Goal: Register for event/course

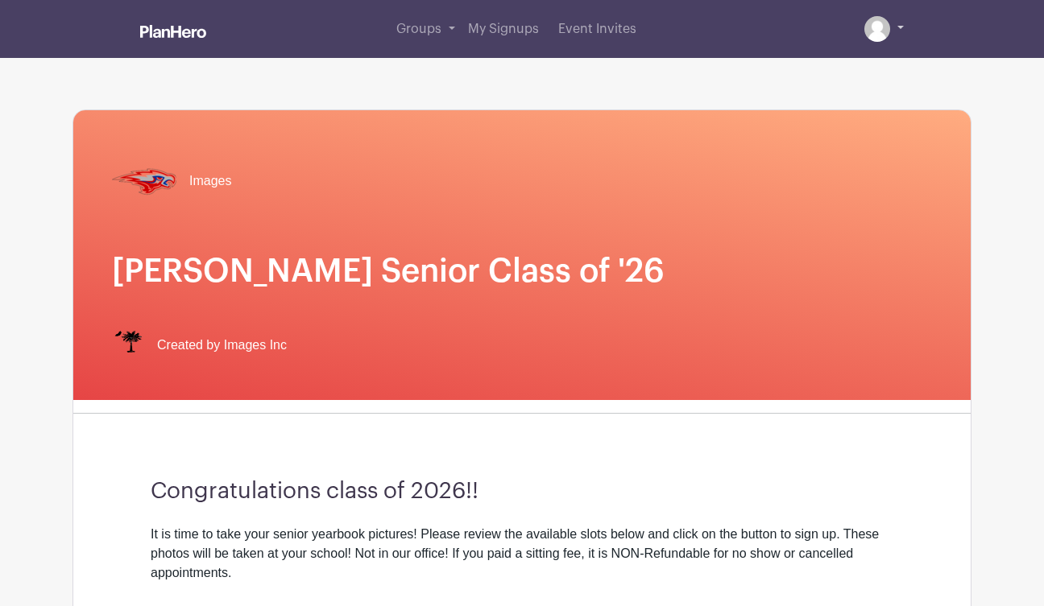
click at [896, 21] on link at bounding box center [883, 29] width 39 height 26
click at [901, 29] on link at bounding box center [883, 29] width 39 height 26
click at [445, 26] on link "Groups" at bounding box center [426, 29] width 72 height 58
click at [432, 33] on span "Groups" at bounding box center [418, 29] width 45 height 13
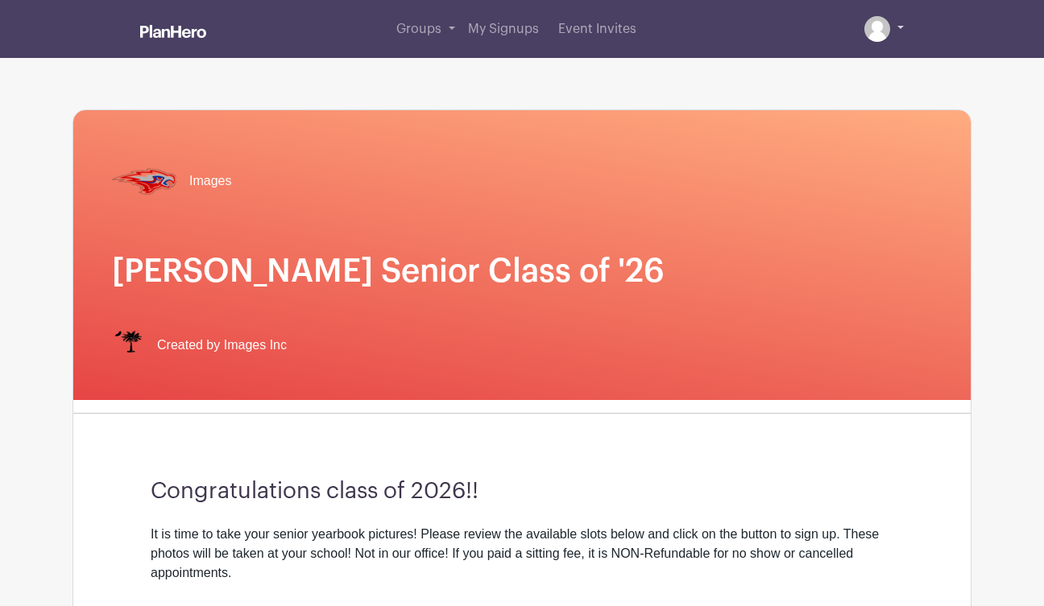
click at [876, 29] on img at bounding box center [877, 29] width 26 height 26
click at [876, 33] on img at bounding box center [877, 29] width 26 height 26
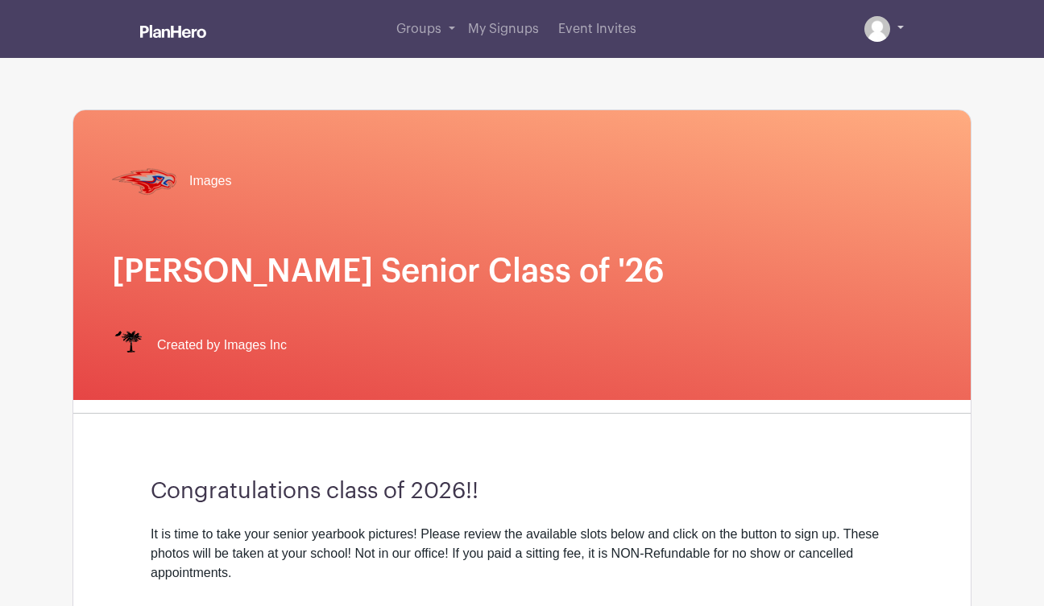
click at [892, 24] on link at bounding box center [883, 29] width 39 height 26
click at [902, 24] on link at bounding box center [883, 29] width 39 height 26
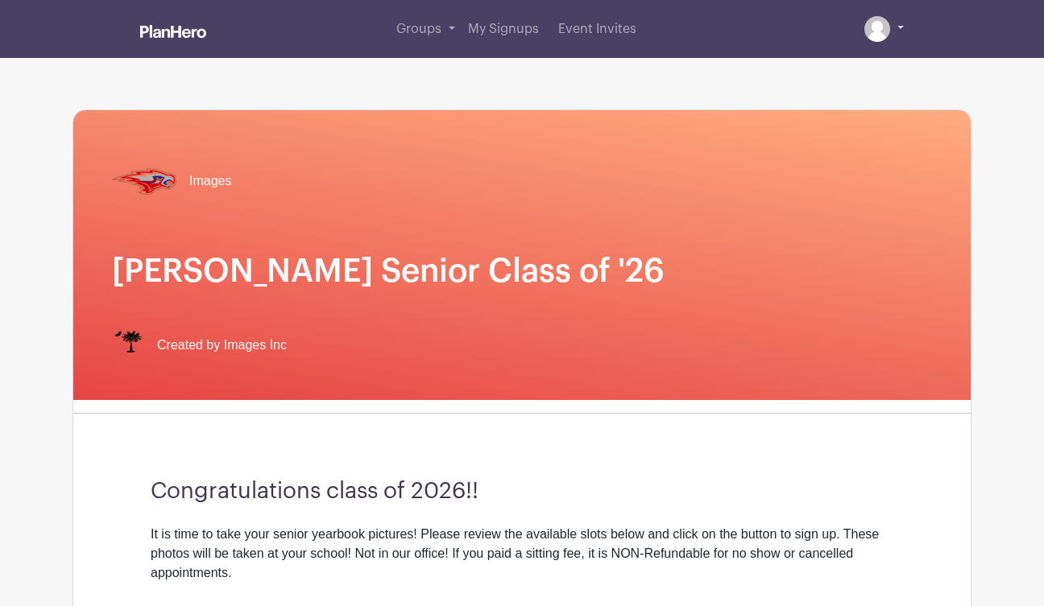
click at [902, 24] on link at bounding box center [883, 29] width 39 height 26
click at [899, 33] on link at bounding box center [883, 29] width 39 height 26
click at [894, 33] on link at bounding box center [883, 29] width 39 height 26
click at [892, 27] on link at bounding box center [883, 29] width 39 height 26
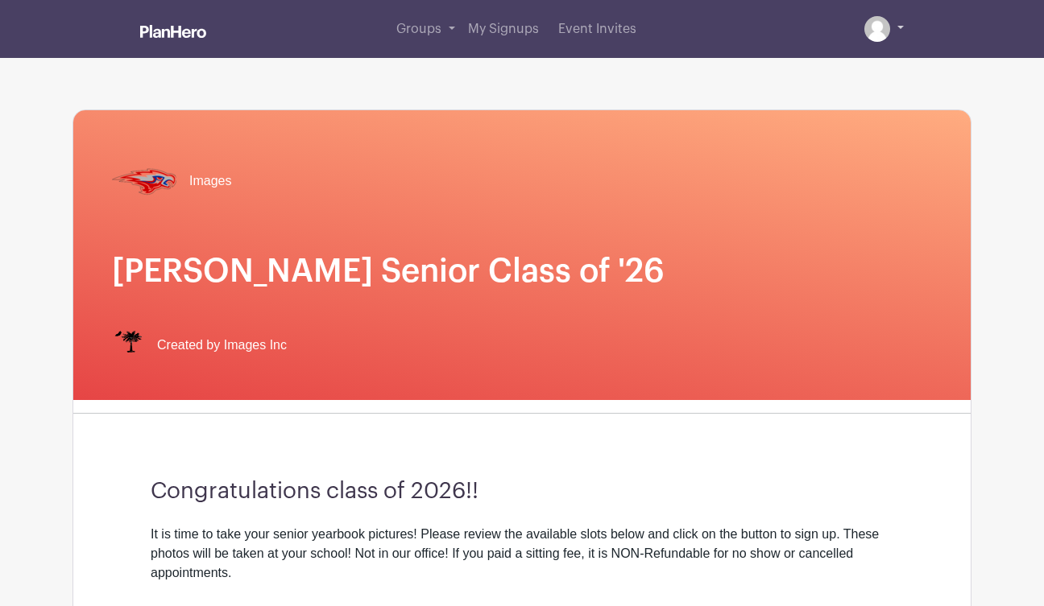
click at [899, 24] on link at bounding box center [883, 29] width 39 height 26
click at [893, 24] on link at bounding box center [883, 29] width 39 height 26
click at [902, 24] on link at bounding box center [883, 29] width 39 height 26
click at [599, 29] on span "Event Invites" at bounding box center [597, 29] width 78 height 13
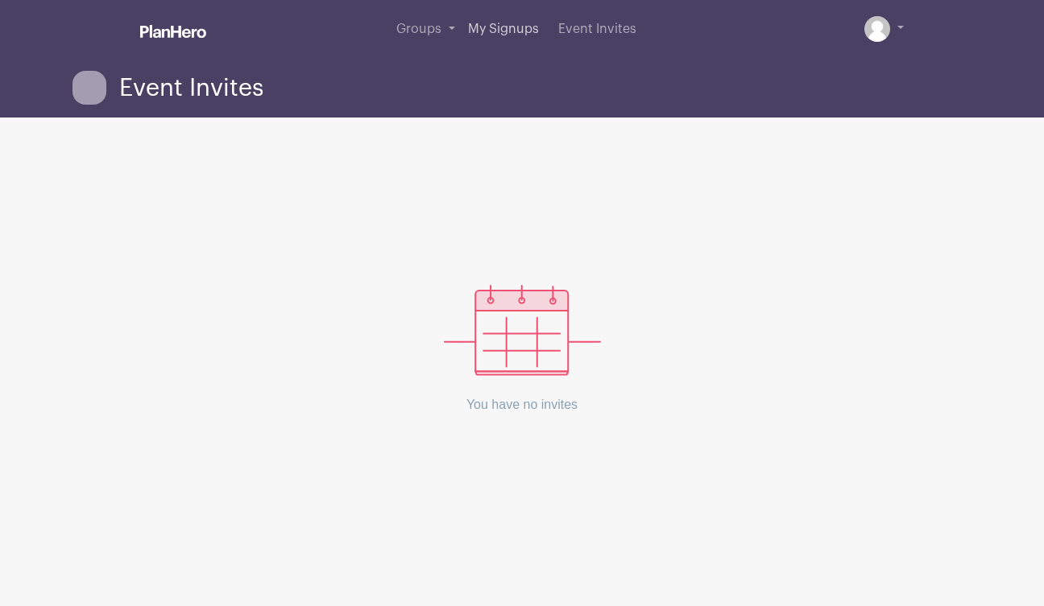
click at [500, 31] on span "My Signups" at bounding box center [503, 29] width 71 height 13
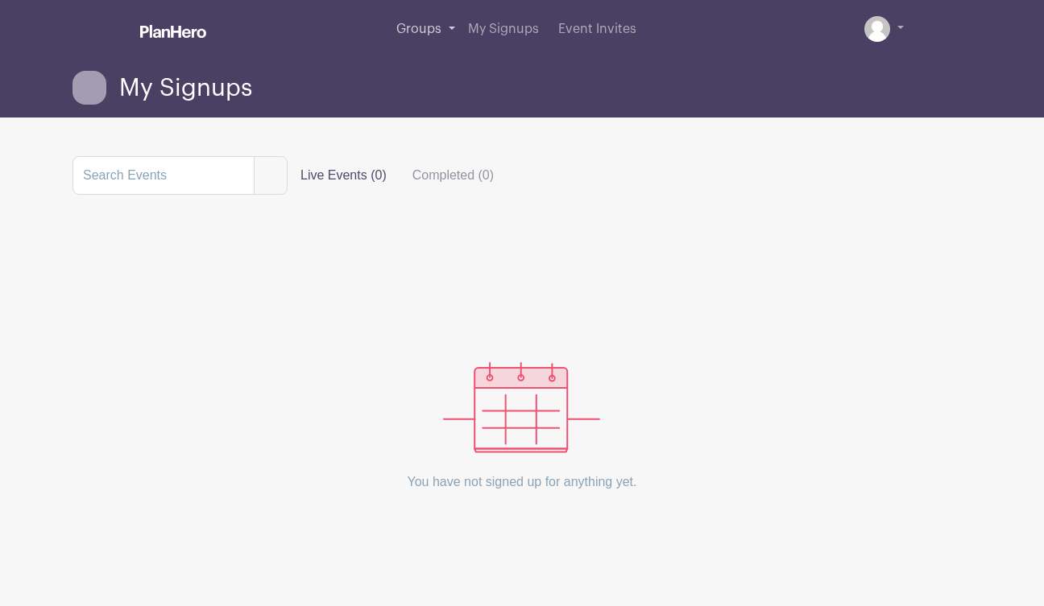
click at [437, 35] on span "Groups" at bounding box center [418, 29] width 45 height 13
click at [413, 31] on span "Groups" at bounding box center [418, 29] width 45 height 13
click at [150, 29] on img at bounding box center [173, 31] width 66 height 13
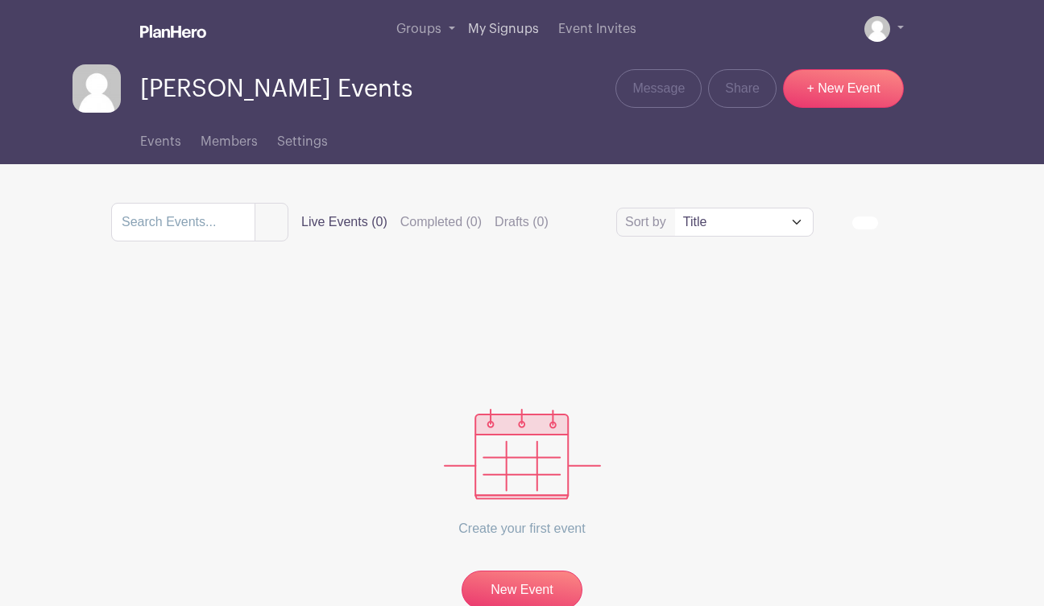
click at [497, 34] on span "My Signups" at bounding box center [503, 29] width 71 height 13
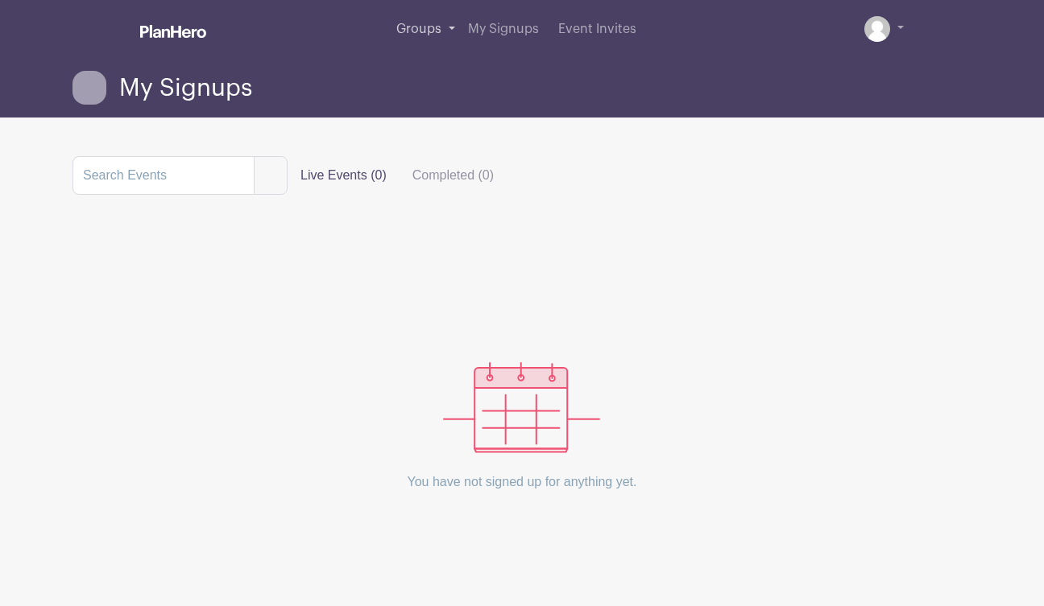
click at [430, 38] on link "Groups" at bounding box center [426, 29] width 72 height 58
click at [195, 21] on link at bounding box center [173, 33] width 66 height 28
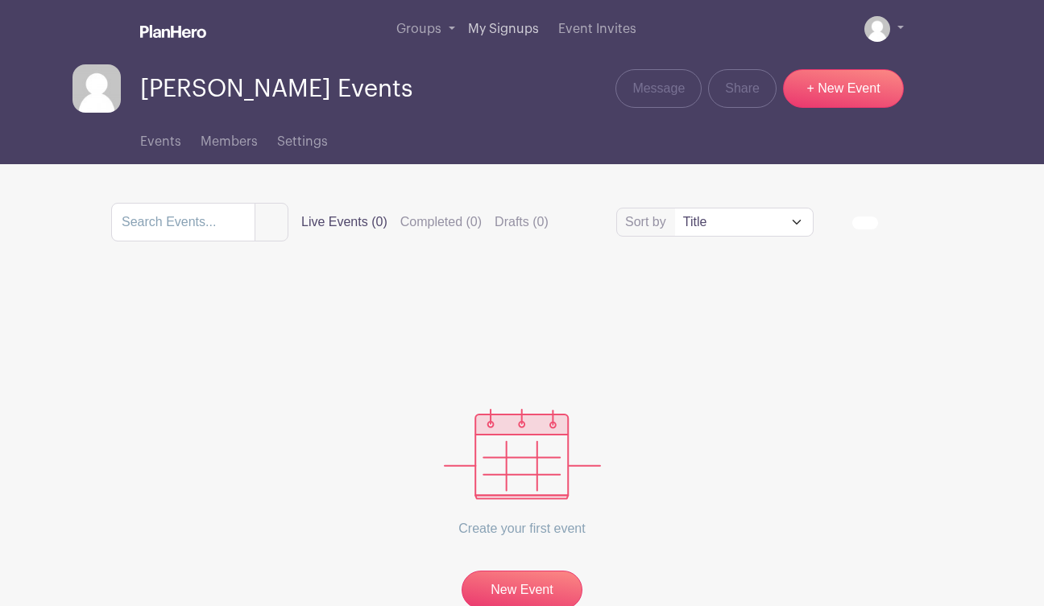
click at [495, 32] on span "My Signups" at bounding box center [503, 29] width 71 height 13
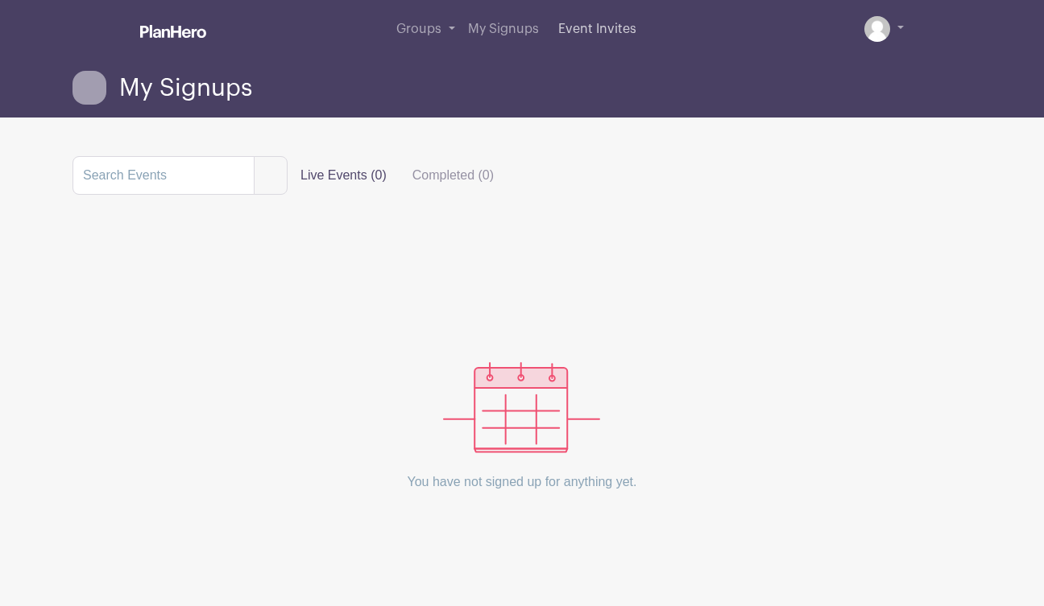
click at [601, 28] on span "Event Invites" at bounding box center [597, 29] width 78 height 13
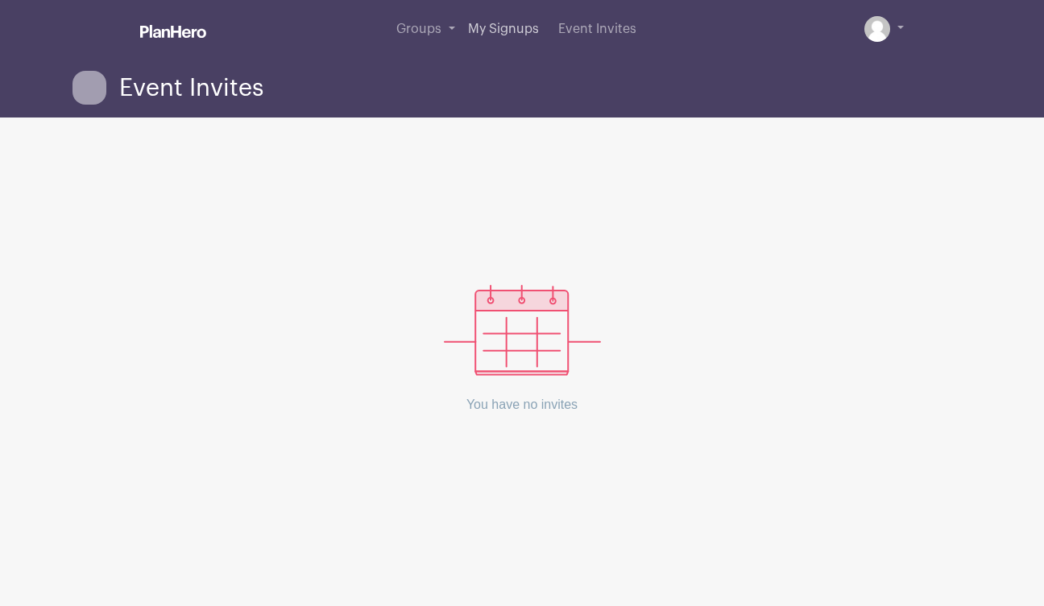
click at [483, 32] on span "My Signups" at bounding box center [503, 29] width 71 height 13
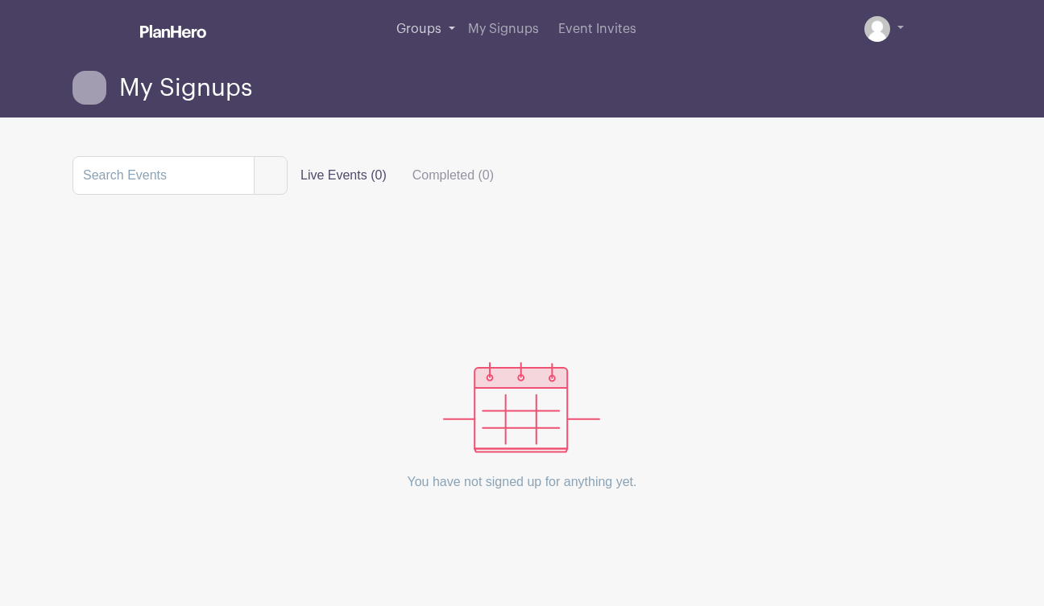
click at [408, 31] on span "Groups" at bounding box center [418, 29] width 45 height 13
click at [410, 27] on span "Groups" at bounding box center [418, 29] width 45 height 13
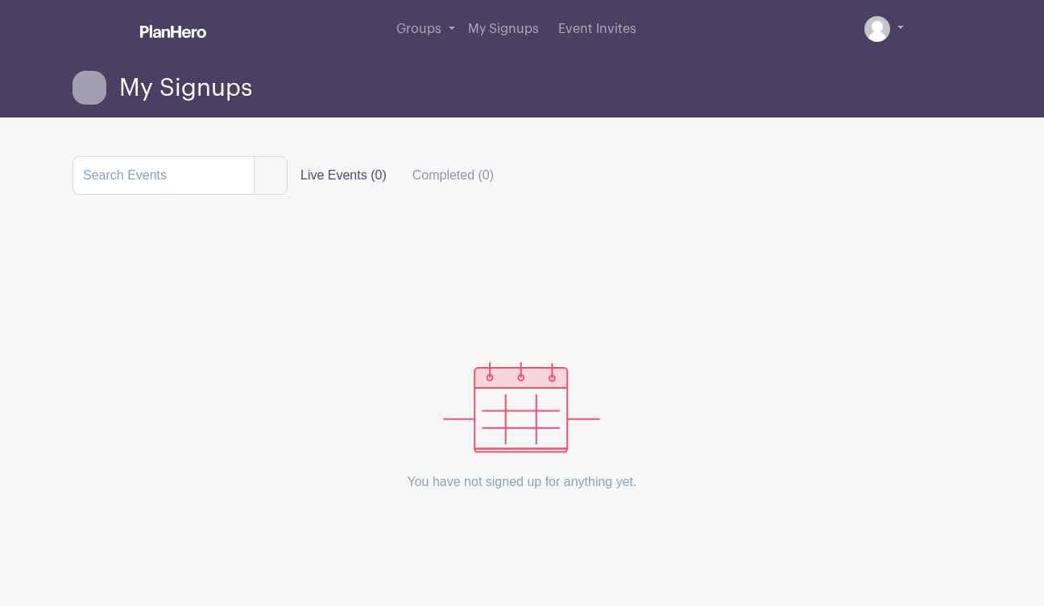
click at [180, 104] on div "My Signups" at bounding box center [168, 88] width 192 height 34
click at [180, 91] on span "My Signups" at bounding box center [185, 88] width 133 height 27
click at [188, 31] on img at bounding box center [173, 31] width 66 height 13
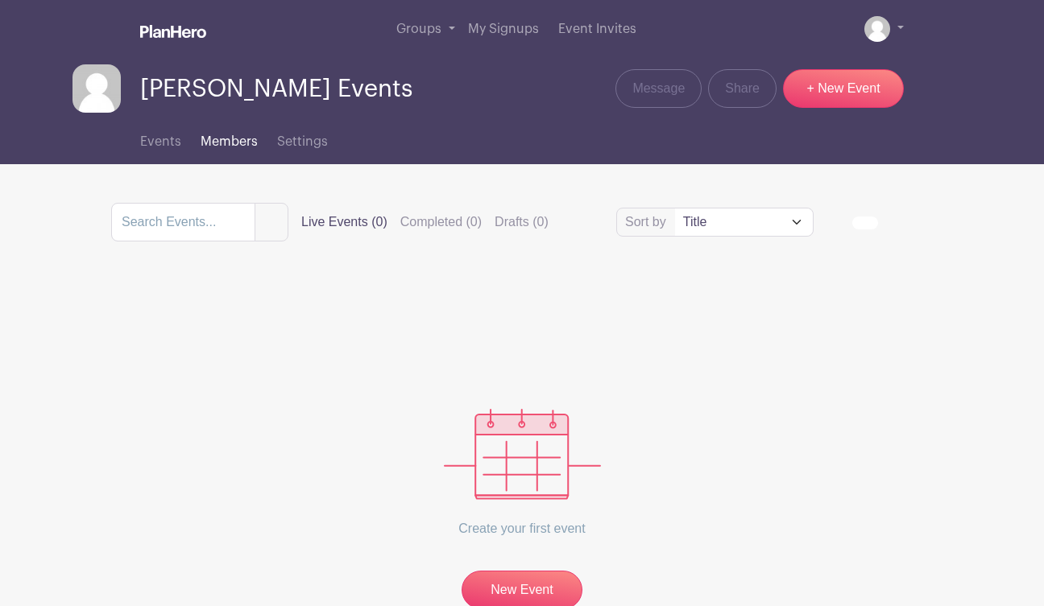
click at [234, 145] on span "Members" at bounding box center [229, 141] width 57 height 13
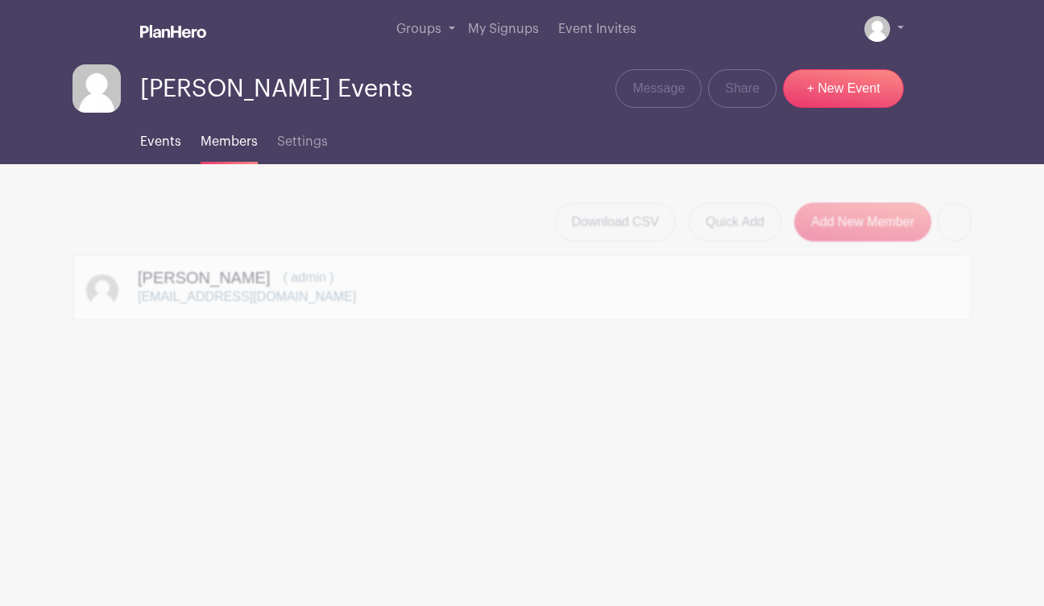
click at [162, 150] on link "Events" at bounding box center [160, 139] width 41 height 52
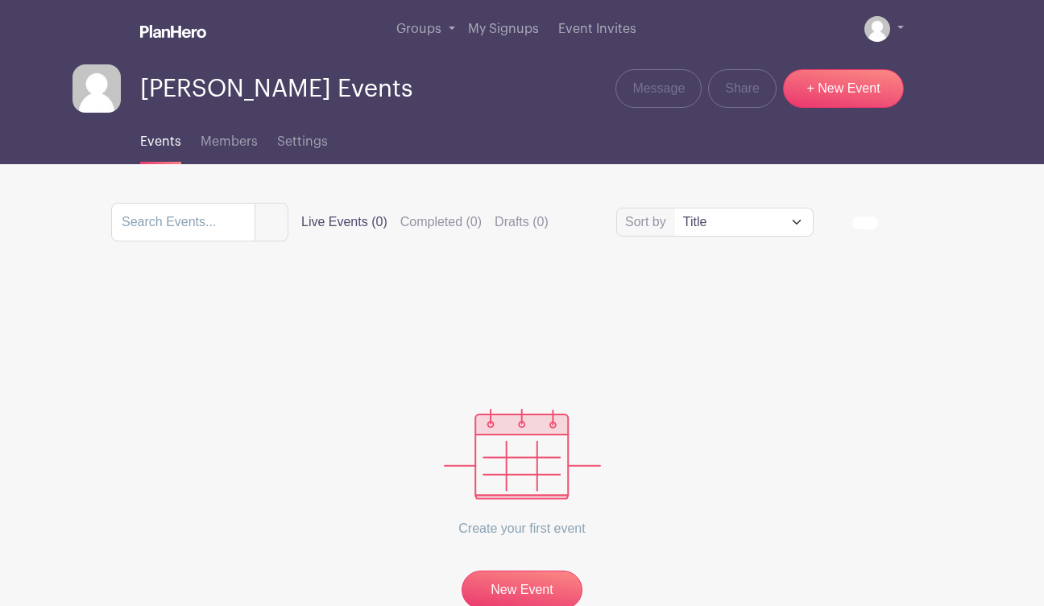
click at [358, 130] on div "Events Members Settings" at bounding box center [522, 139] width 918 height 52
click at [292, 142] on span "Settings" at bounding box center [302, 141] width 51 height 13
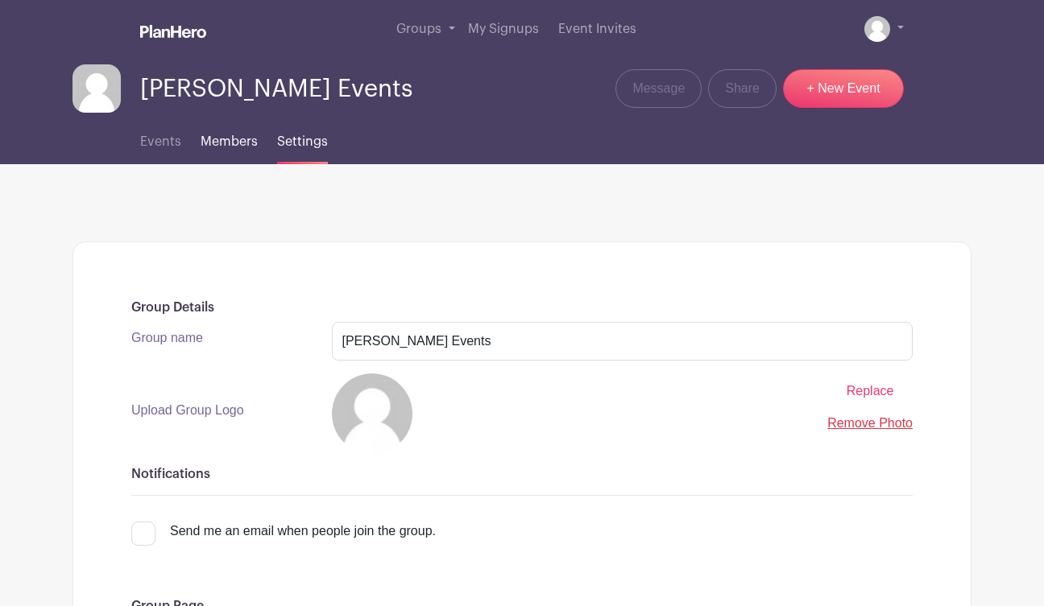
click at [222, 151] on link "Members" at bounding box center [229, 139] width 57 height 52
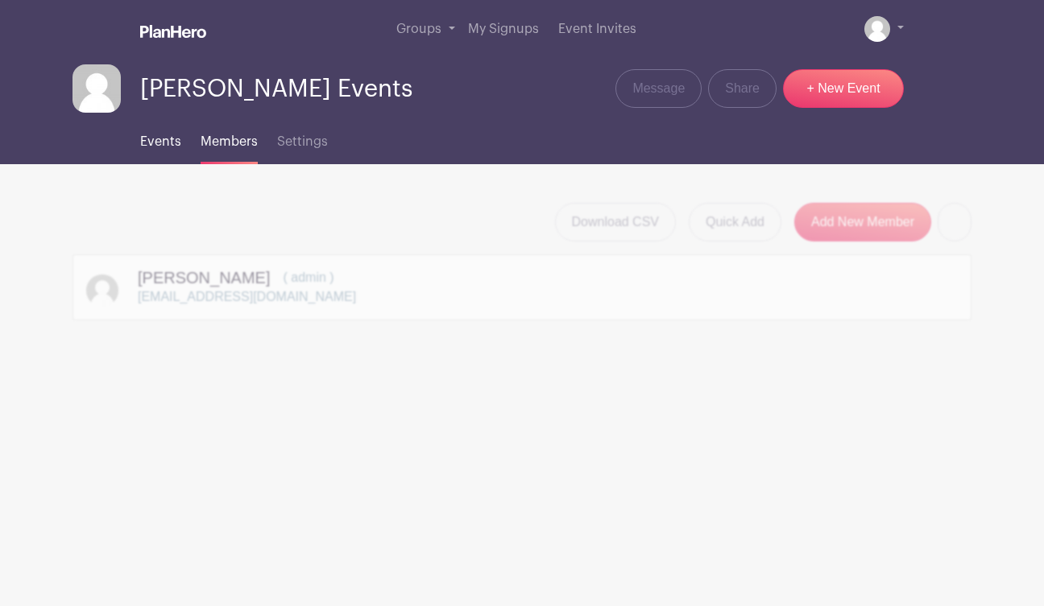
click at [145, 155] on link "Events" at bounding box center [160, 139] width 41 height 52
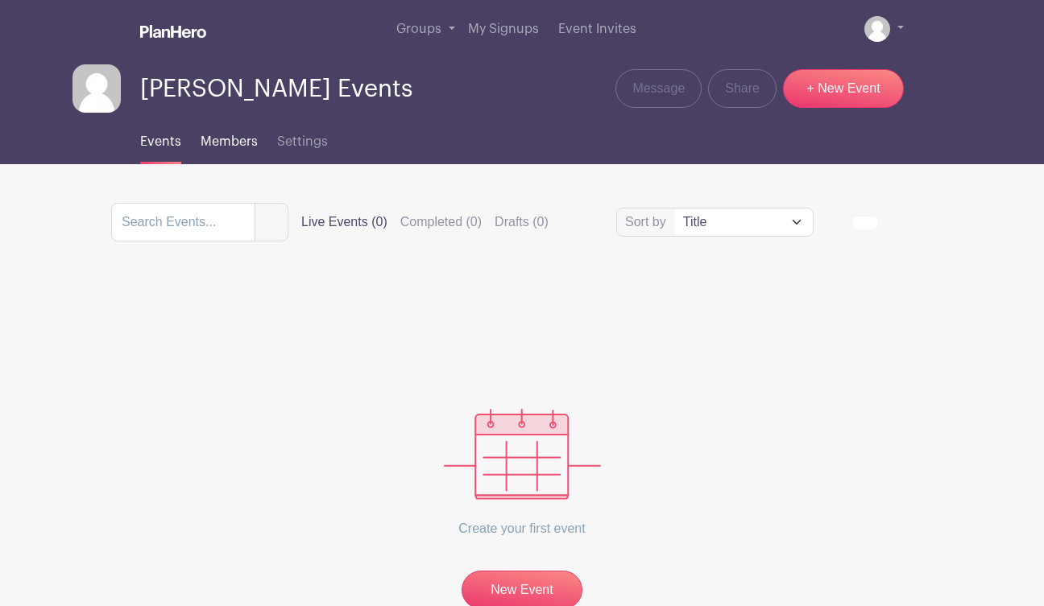
click at [214, 155] on link "Members" at bounding box center [229, 139] width 57 height 52
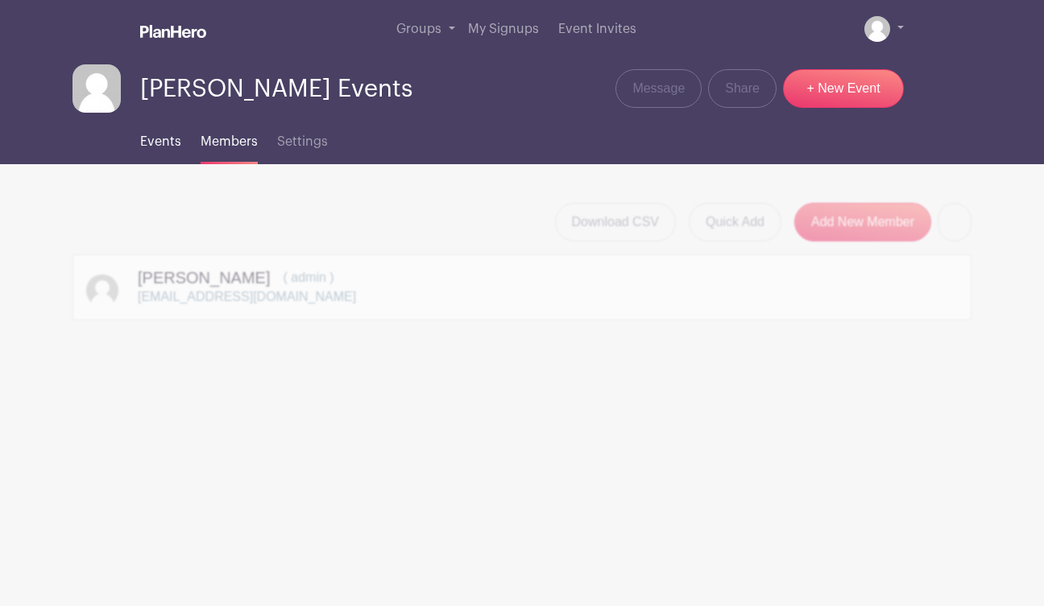
click at [155, 151] on link "Events" at bounding box center [160, 139] width 41 height 52
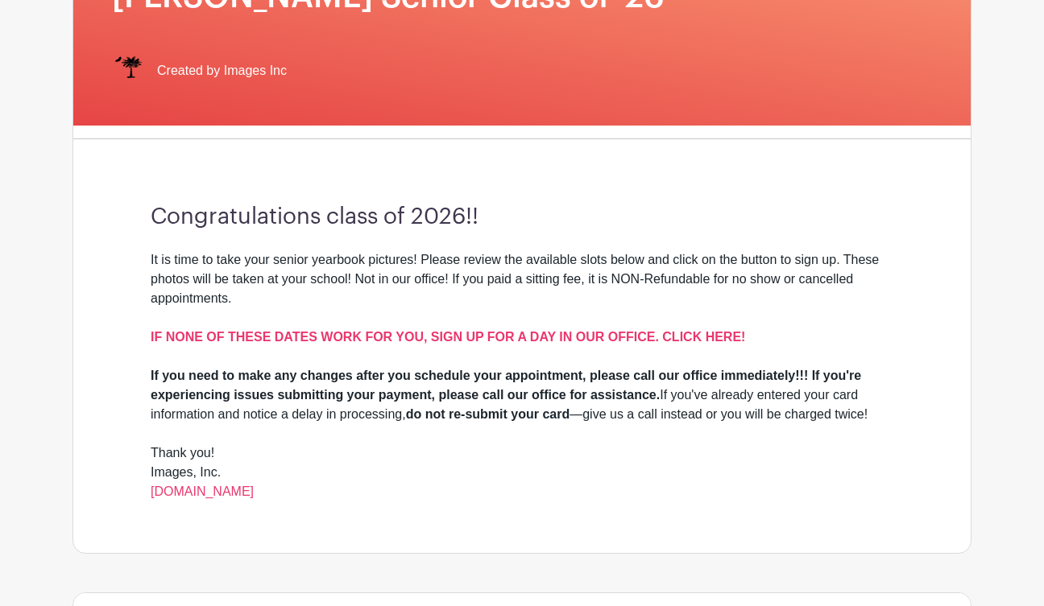
scroll to position [275, 0]
click at [341, 328] on div "IF NONE OF THESE DATES WORK FOR YOU, SIGN UP FOR A DAY IN OUR OFFICE. CLICK HER…" at bounding box center [522, 347] width 742 height 39
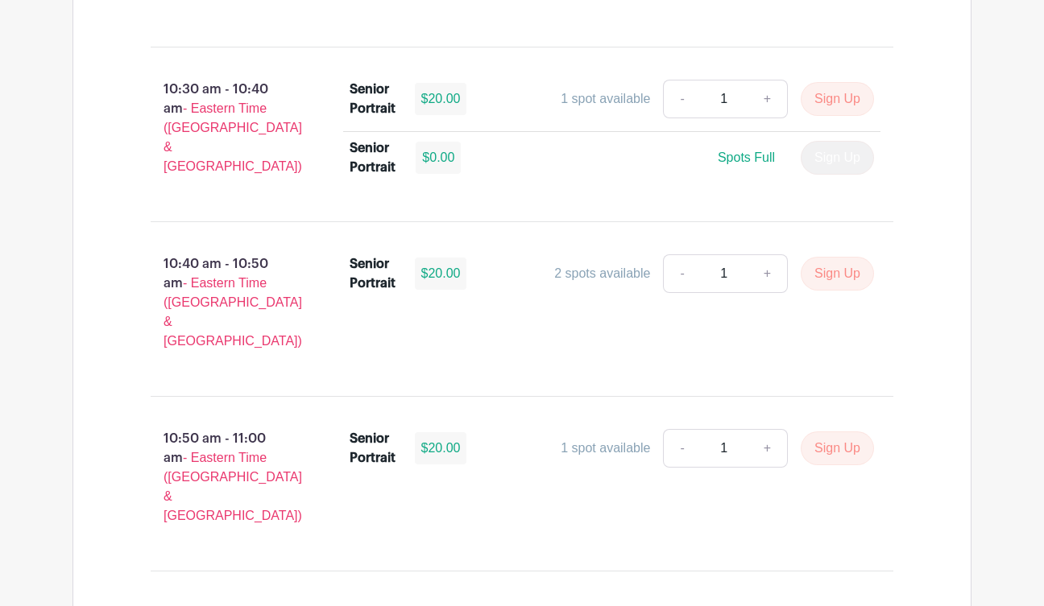
scroll to position [3742, 0]
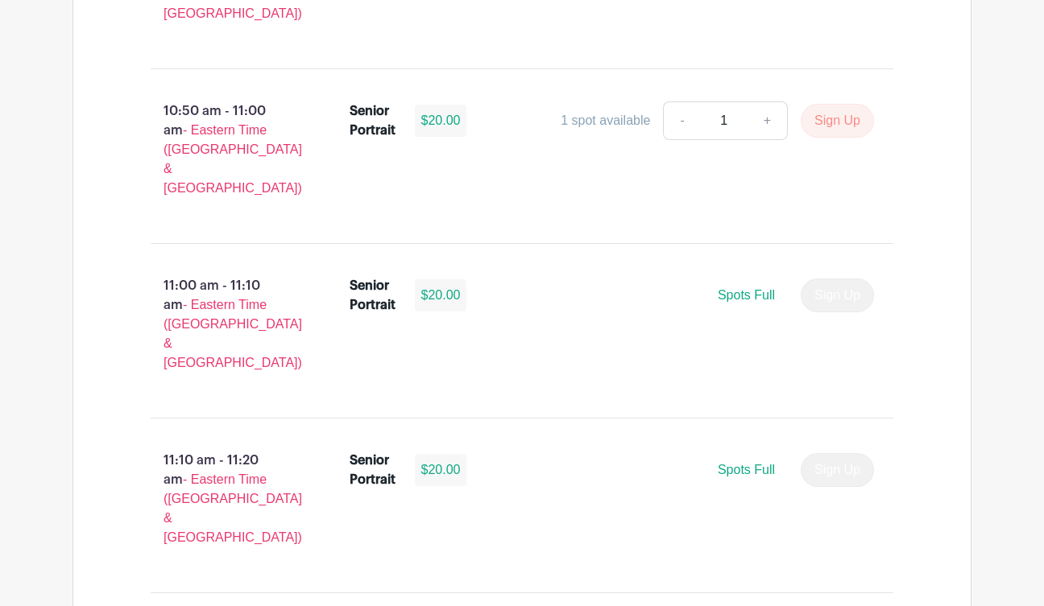
scroll to position [4069, 0]
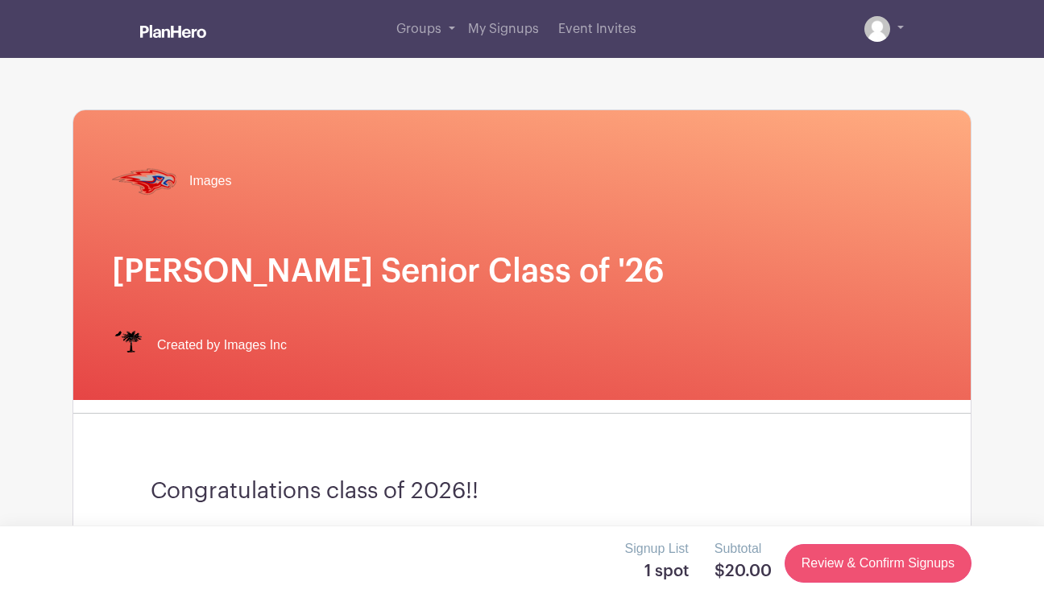
click at [887, 557] on link "Review & Confirm Signups" at bounding box center [877, 563] width 187 height 39
click at [888, 560] on link "Review & Confirm Signups" at bounding box center [877, 563] width 187 height 39
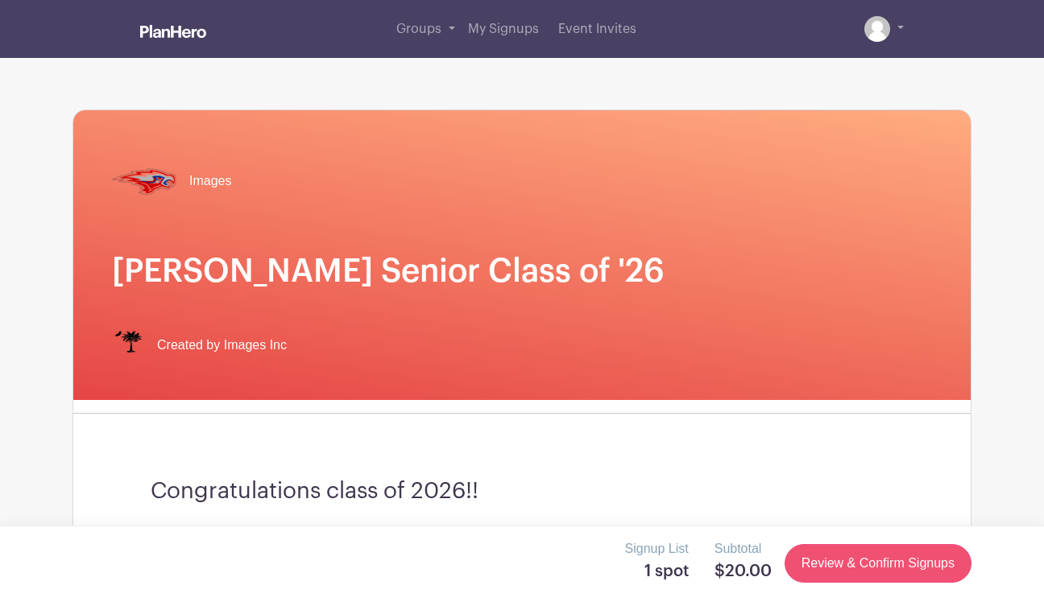
click at [889, 564] on link "Review & Confirm Signups" at bounding box center [877, 563] width 187 height 39
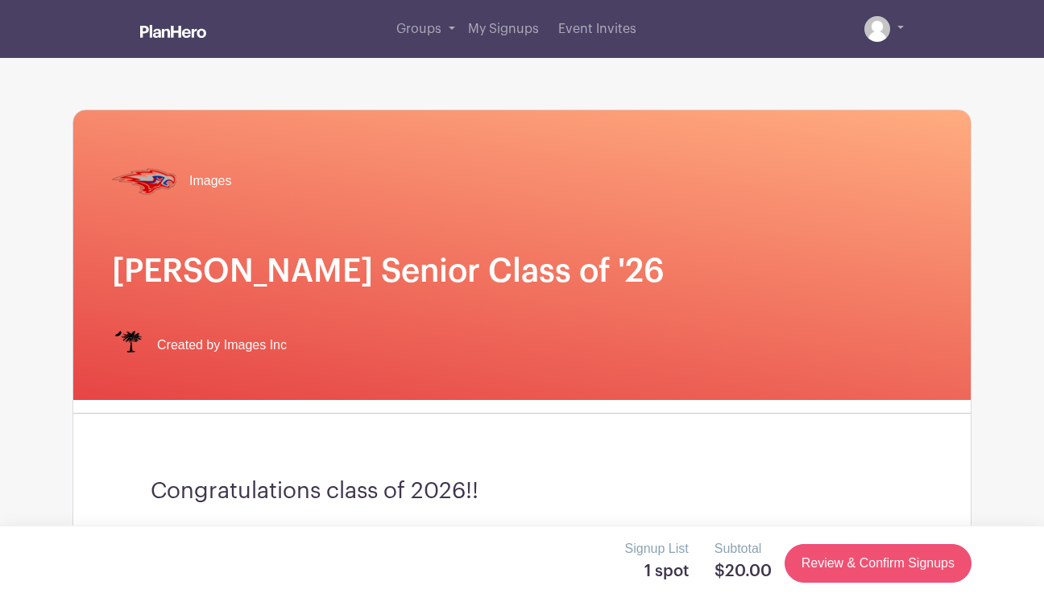
click at [889, 564] on link "Review & Confirm Signups" at bounding box center [877, 563] width 187 height 39
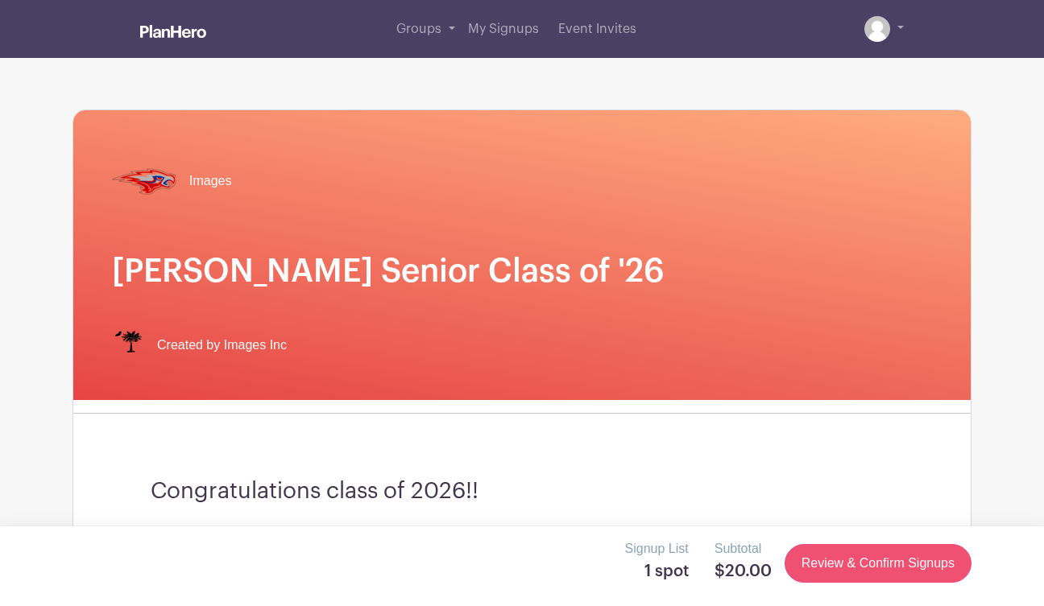
click at [889, 564] on link "Review & Confirm Signups" at bounding box center [877, 563] width 187 height 39
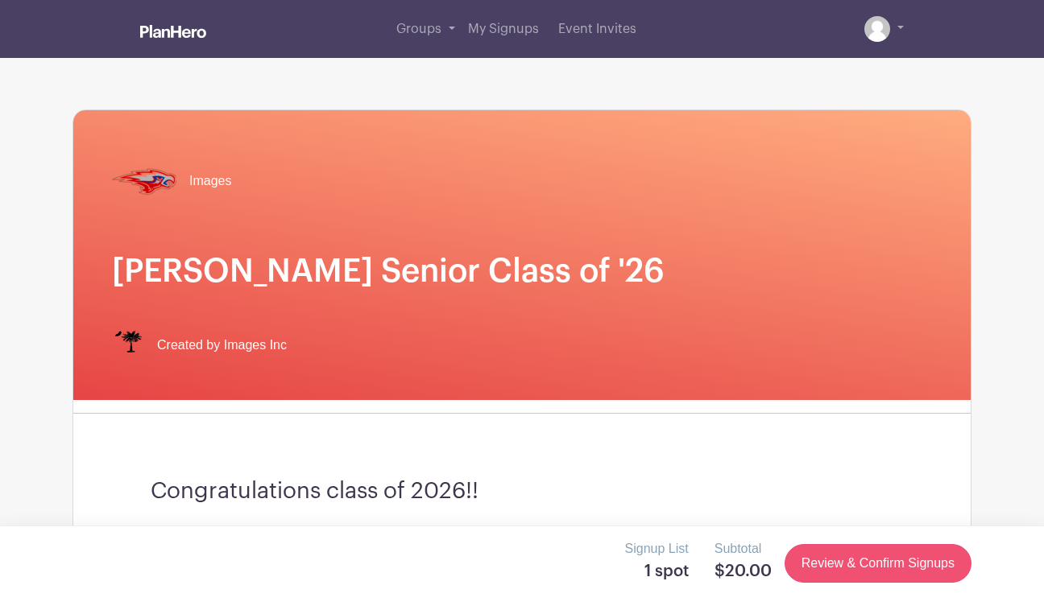
click at [889, 564] on link "Review & Confirm Signups" at bounding box center [877, 563] width 187 height 39
click at [842, 573] on link "Review & Confirm Signups" at bounding box center [877, 563] width 187 height 39
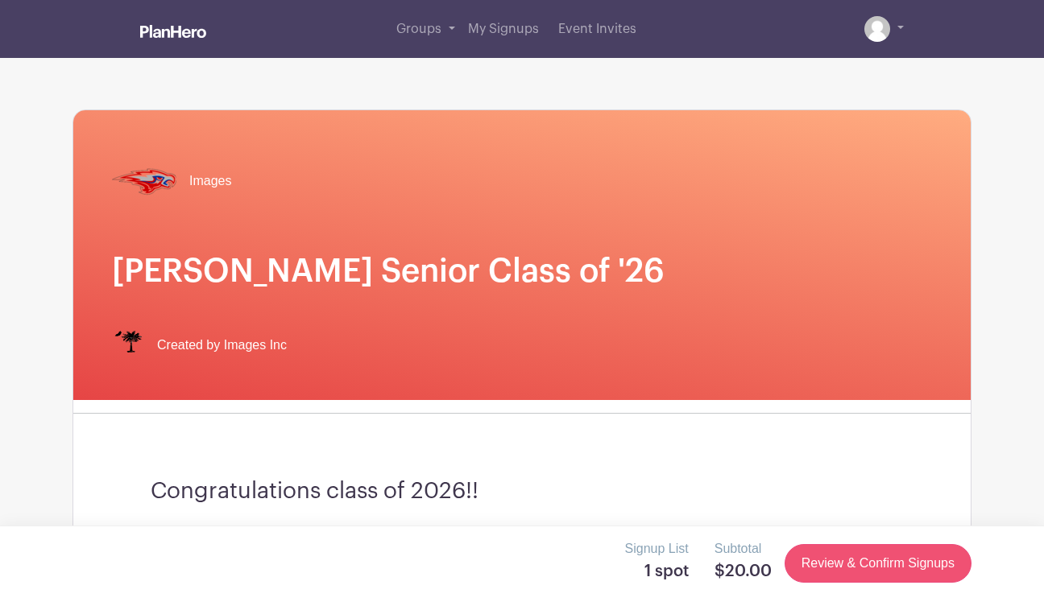
click at [829, 577] on link "Review & Confirm Signups" at bounding box center [877, 563] width 187 height 39
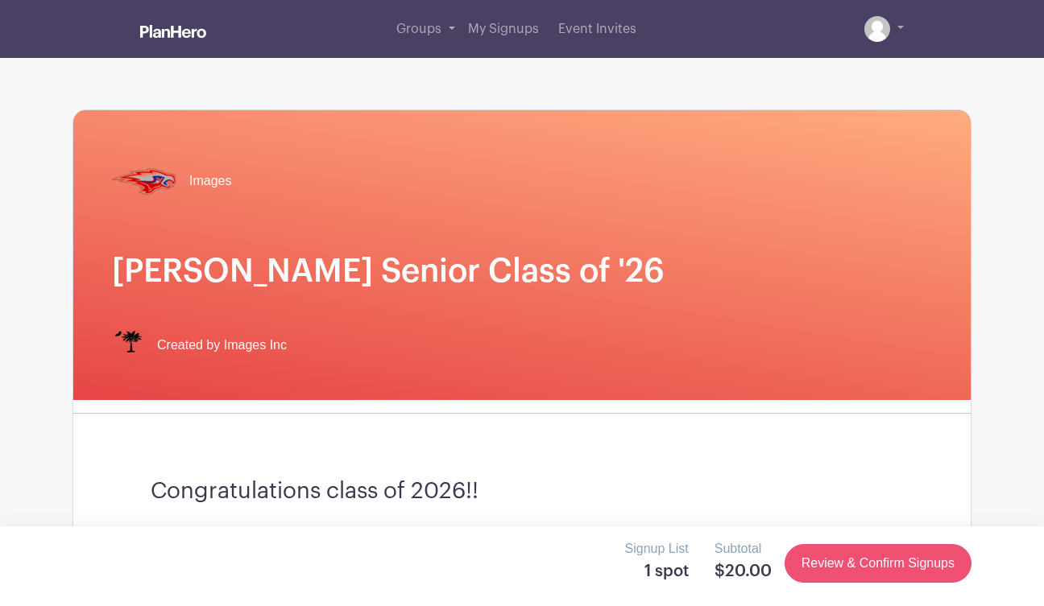
click at [829, 577] on link "Review & Confirm Signups" at bounding box center [877, 563] width 187 height 39
drag, startPoint x: 829, startPoint y: 577, endPoint x: 935, endPoint y: 575, distance: 106.3
click at [829, 577] on link "Review & Confirm Signups" at bounding box center [877, 563] width 187 height 39
click at [899, 578] on link "Review & Confirm Signups" at bounding box center [877, 563] width 187 height 39
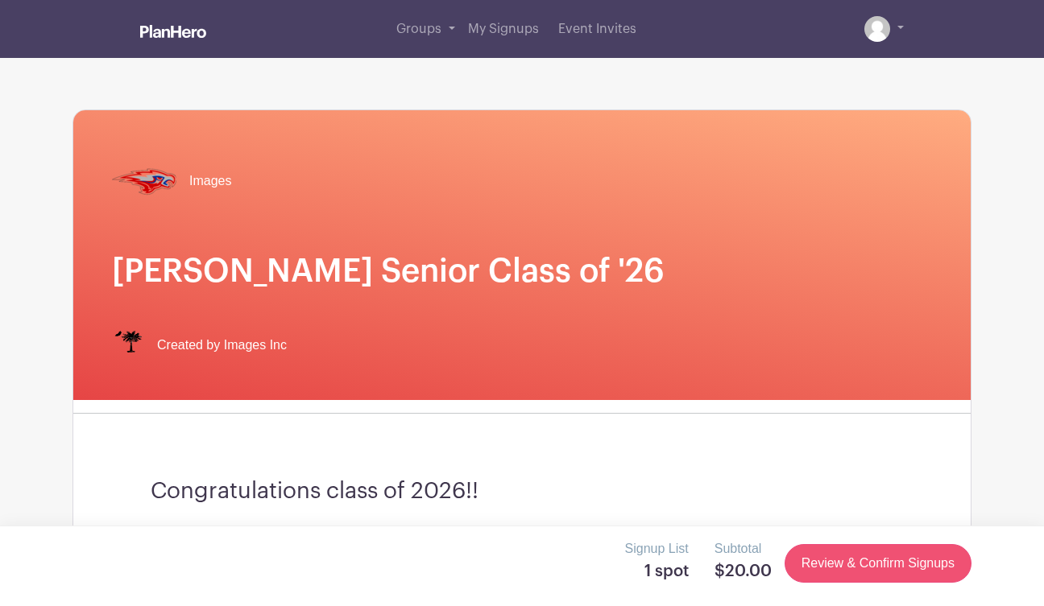
click at [862, 581] on link "Review & Confirm Signups" at bounding box center [877, 563] width 187 height 39
click at [847, 573] on link "Review & Confirm Signups" at bounding box center [877, 563] width 187 height 39
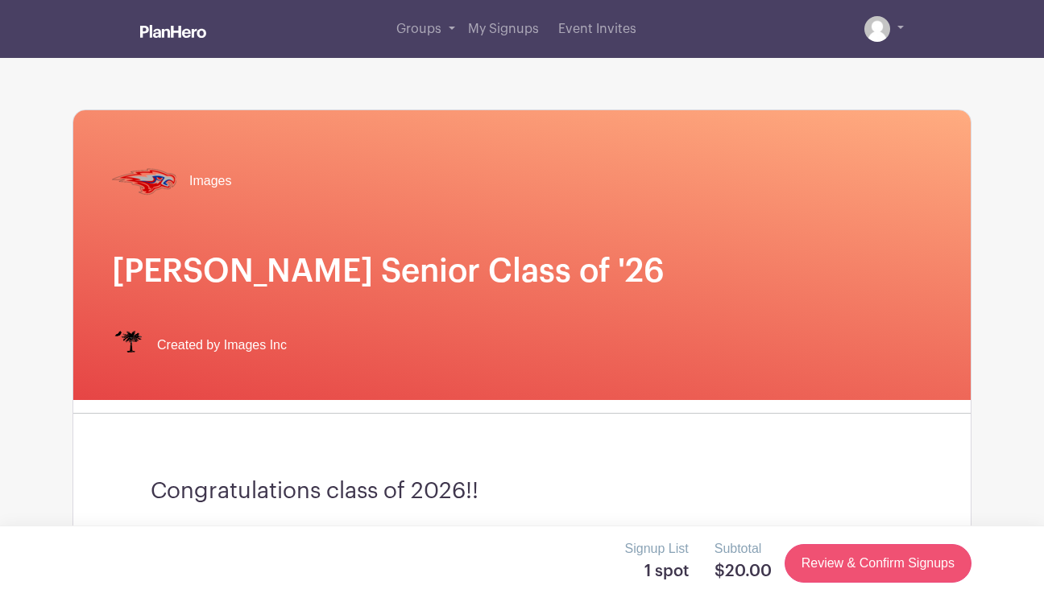
click at [847, 573] on link "Review & Confirm Signups" at bounding box center [877, 563] width 187 height 39
